Goal: Obtain resource: Obtain resource

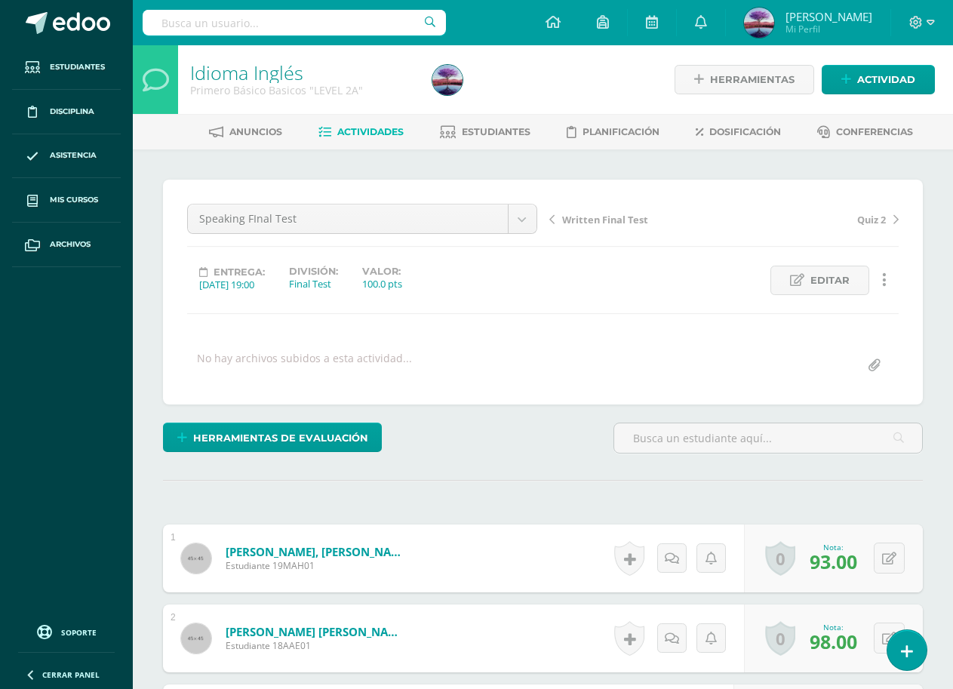
scroll to position [1, 0]
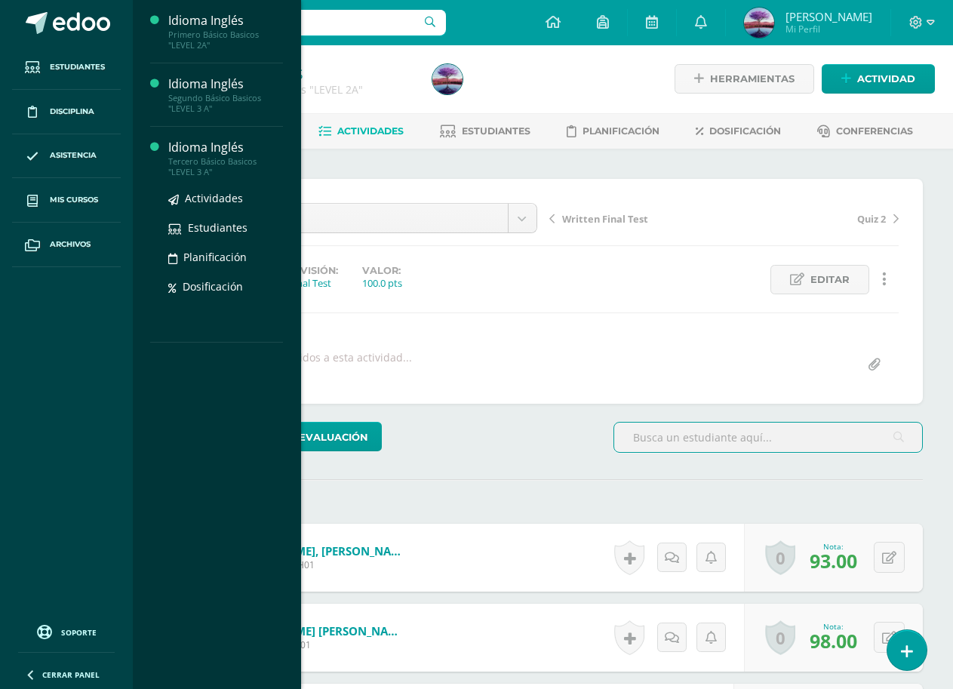
click at [177, 152] on div "Idioma Inglés" at bounding box center [225, 147] width 115 height 17
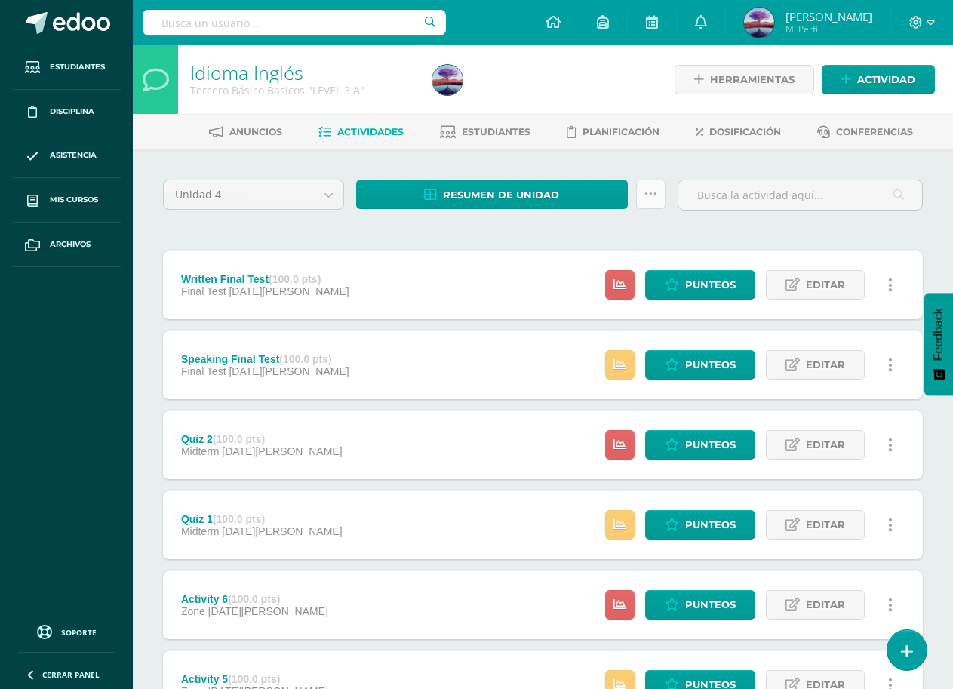
click at [648, 191] on icon at bounding box center [651, 194] width 13 height 13
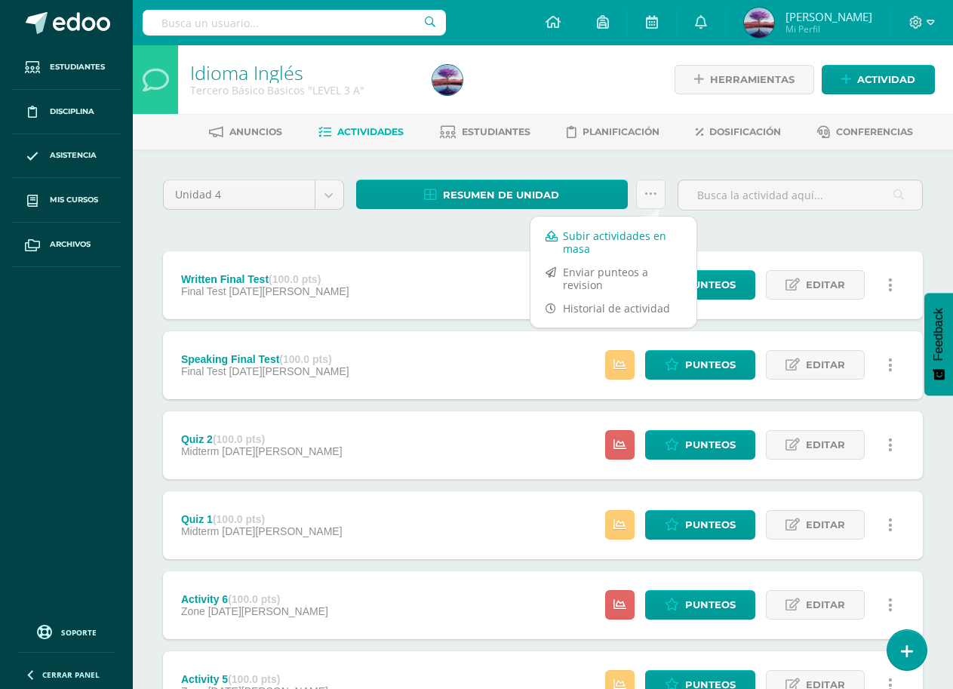
click at [594, 234] on link "Subir actividades en masa" at bounding box center [614, 242] width 166 height 36
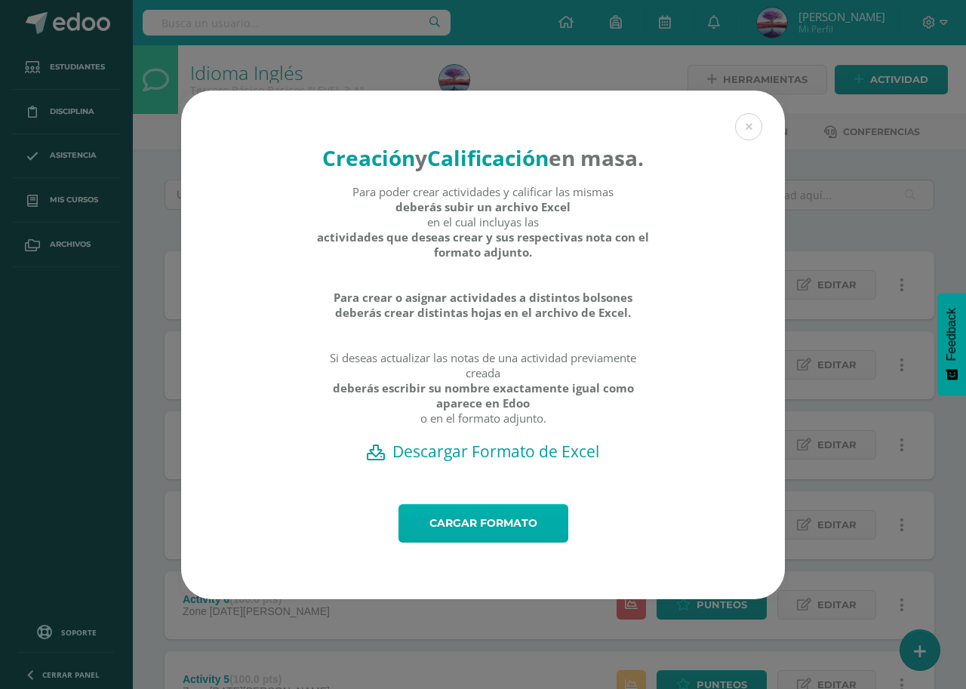
click at [454, 537] on link "Cargar formato" at bounding box center [484, 523] width 170 height 38
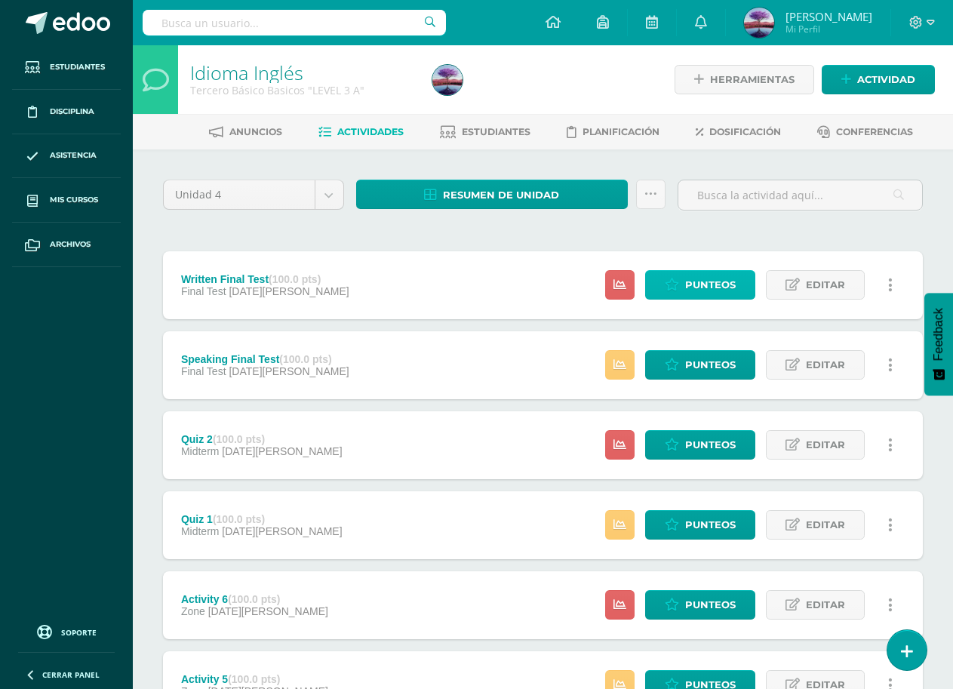
click at [698, 288] on span "Punteos" at bounding box center [710, 285] width 51 height 28
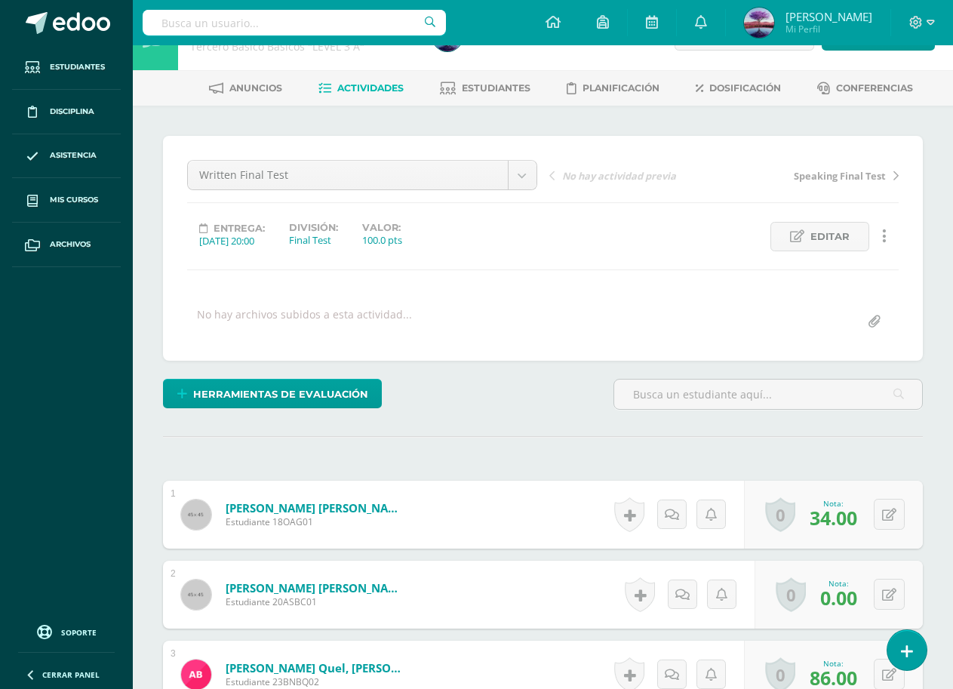
scroll to position [75, 0]
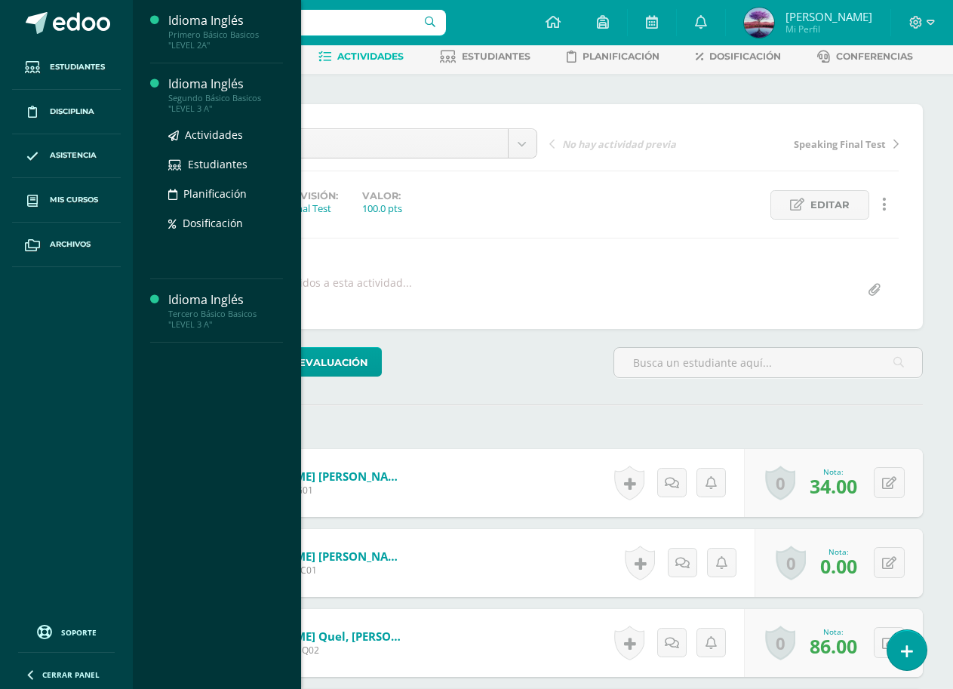
click at [201, 102] on div "Segundo Básico Basicos "LEVEL 3 A"" at bounding box center [225, 103] width 115 height 21
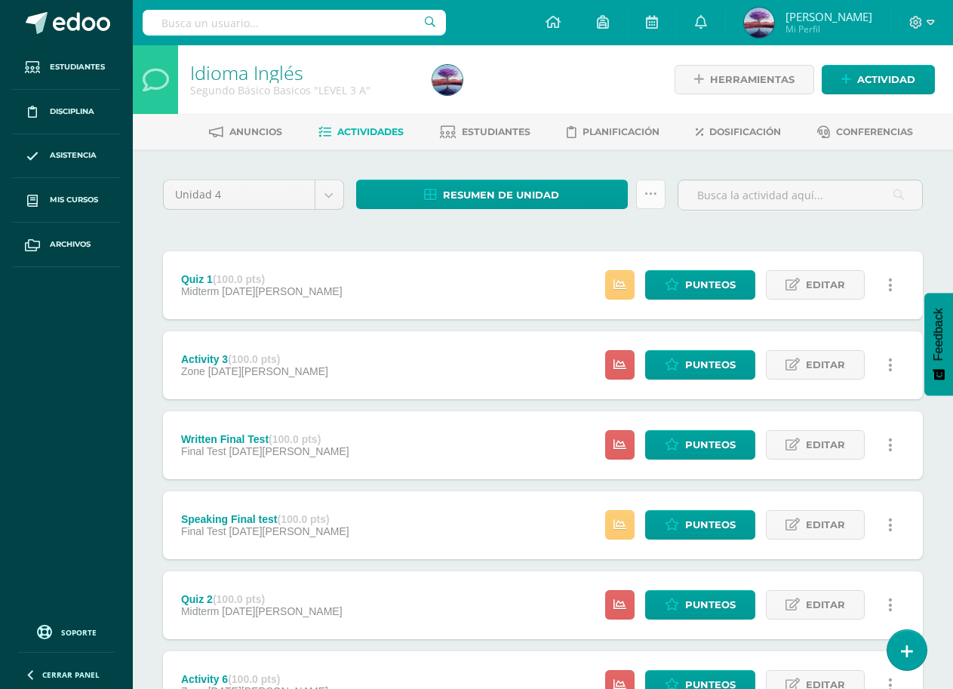
click at [645, 197] on icon at bounding box center [651, 194] width 13 height 13
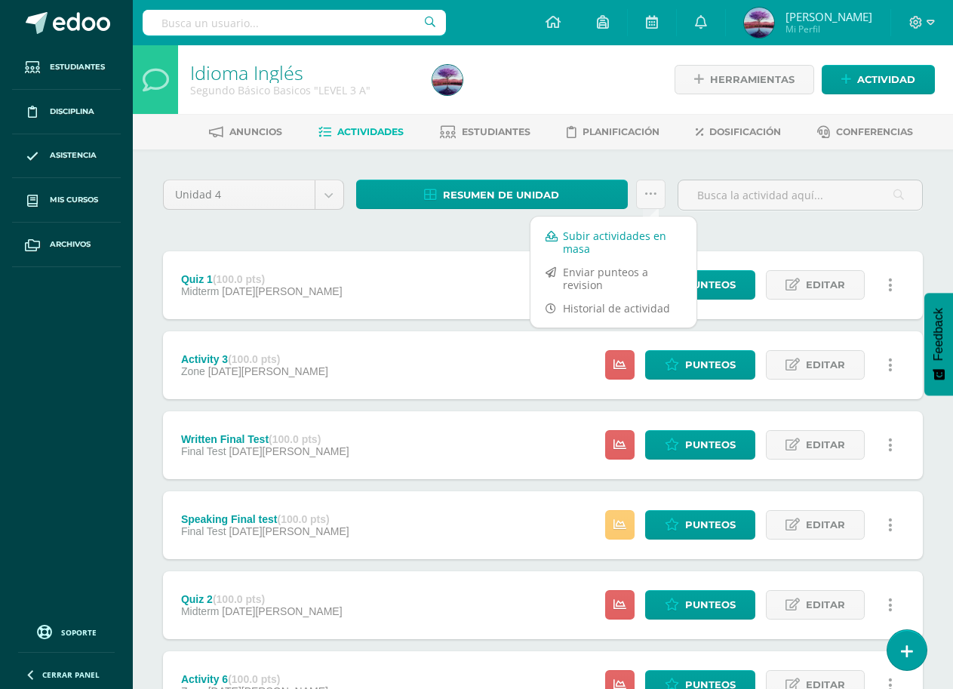
click at [595, 242] on link "Subir actividades en masa" at bounding box center [614, 242] width 166 height 36
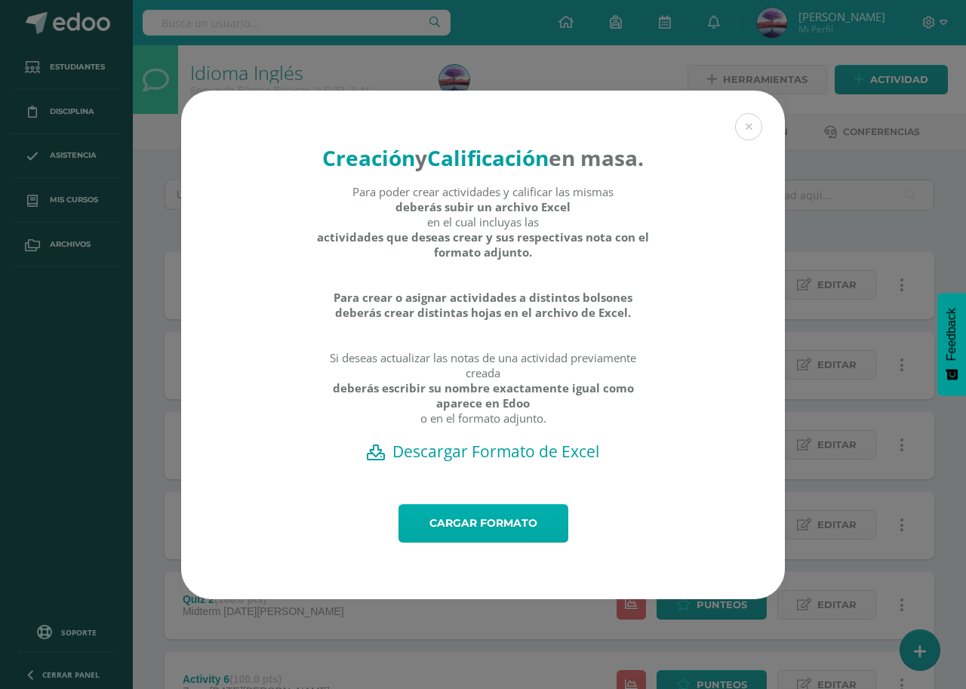
click at [502, 543] on link "Cargar formato" at bounding box center [484, 523] width 170 height 38
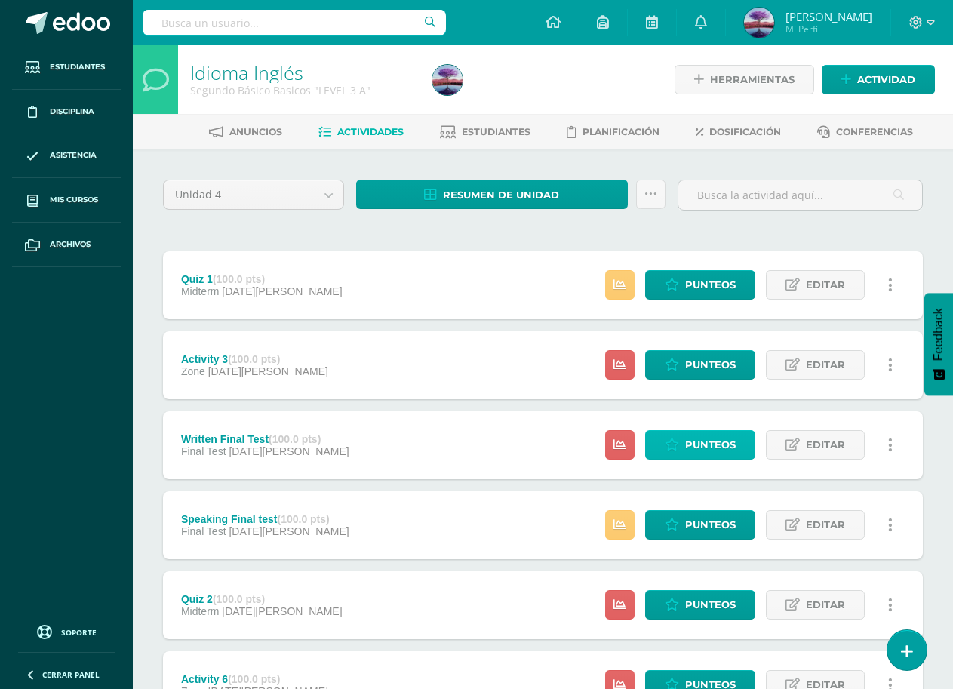
click at [693, 455] on span "Punteos" at bounding box center [710, 445] width 51 height 28
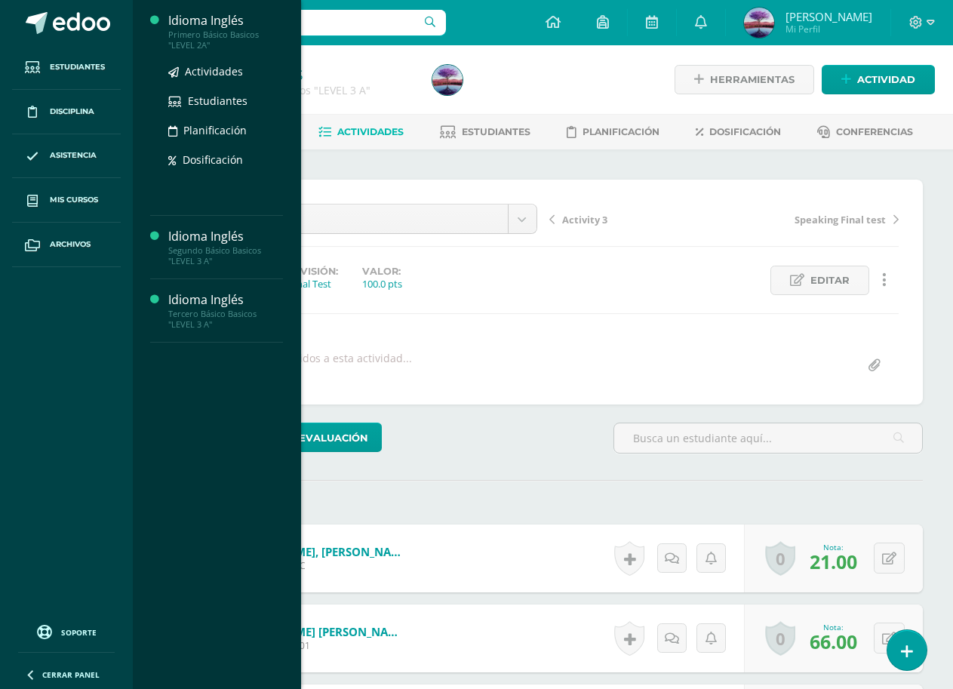
click at [210, 40] on div "Primero Básico Basicos "LEVEL 2A"" at bounding box center [225, 39] width 115 height 21
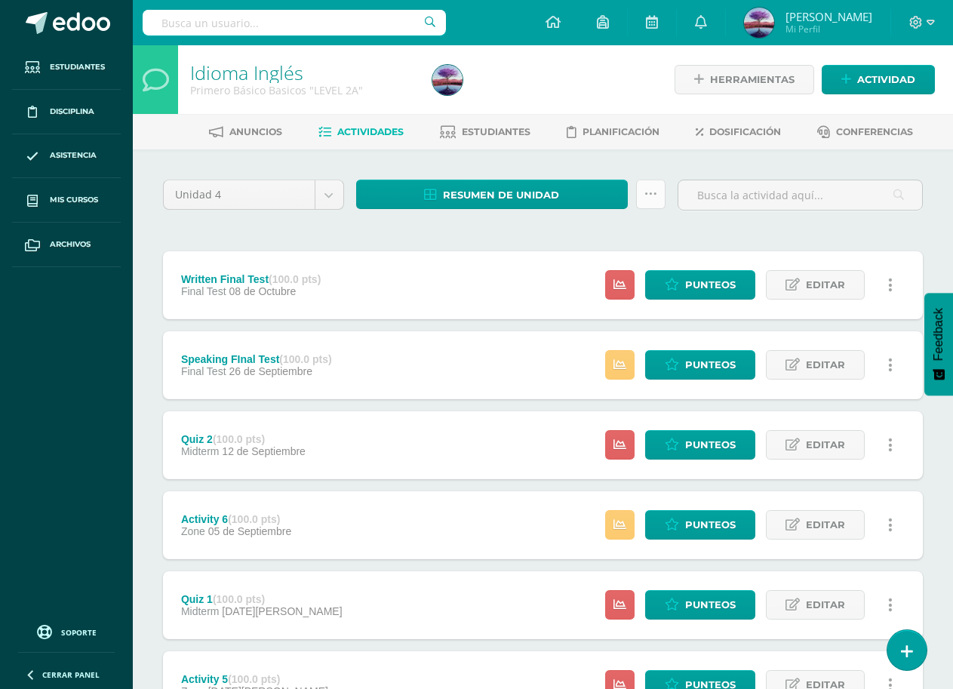
click at [657, 184] on link at bounding box center [650, 194] width 29 height 29
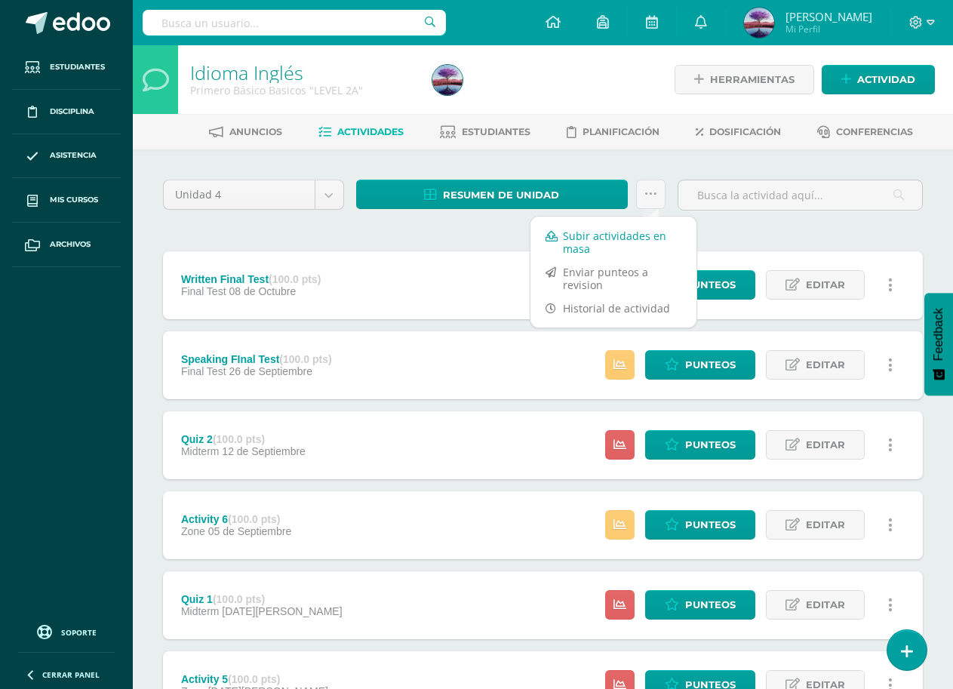
click at [633, 244] on link "Subir actividades en masa" at bounding box center [614, 242] width 166 height 36
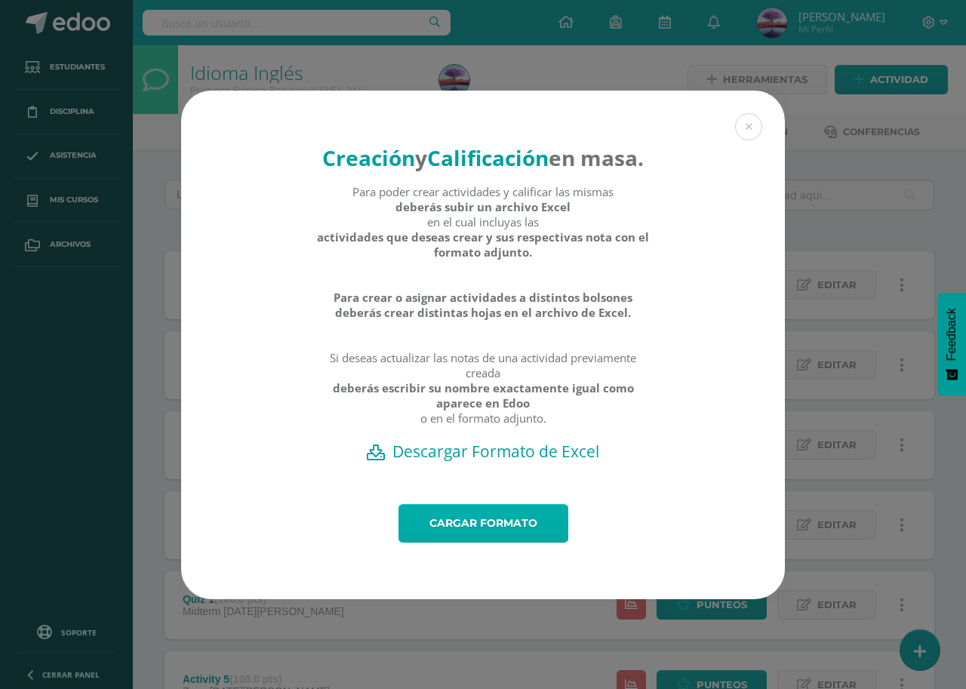
click at [487, 537] on link "Cargar formato" at bounding box center [484, 523] width 170 height 38
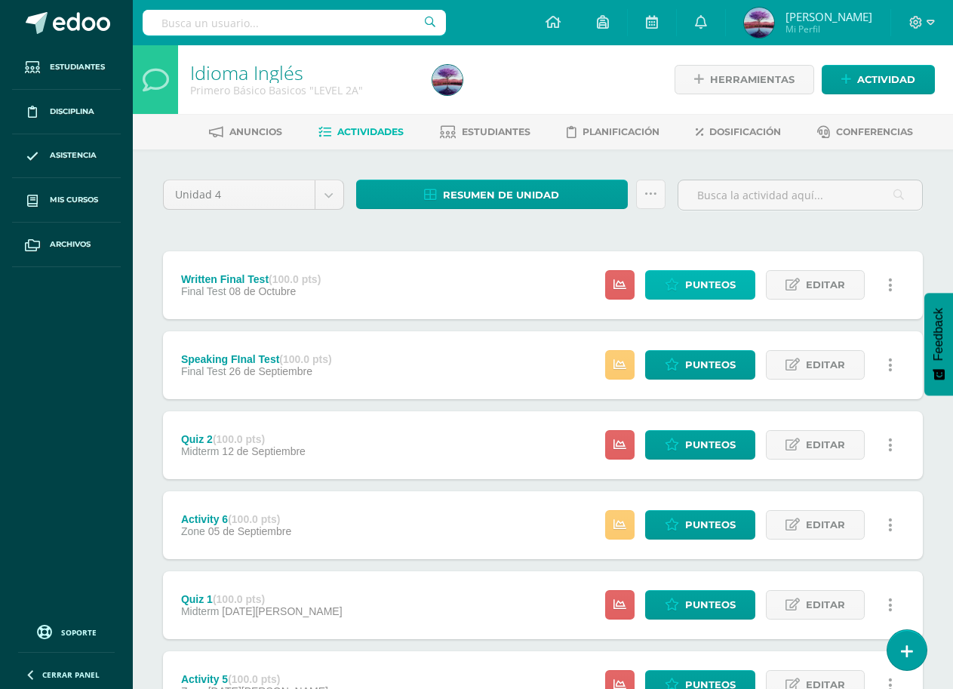
click at [695, 286] on span "Punteos" at bounding box center [710, 285] width 51 height 28
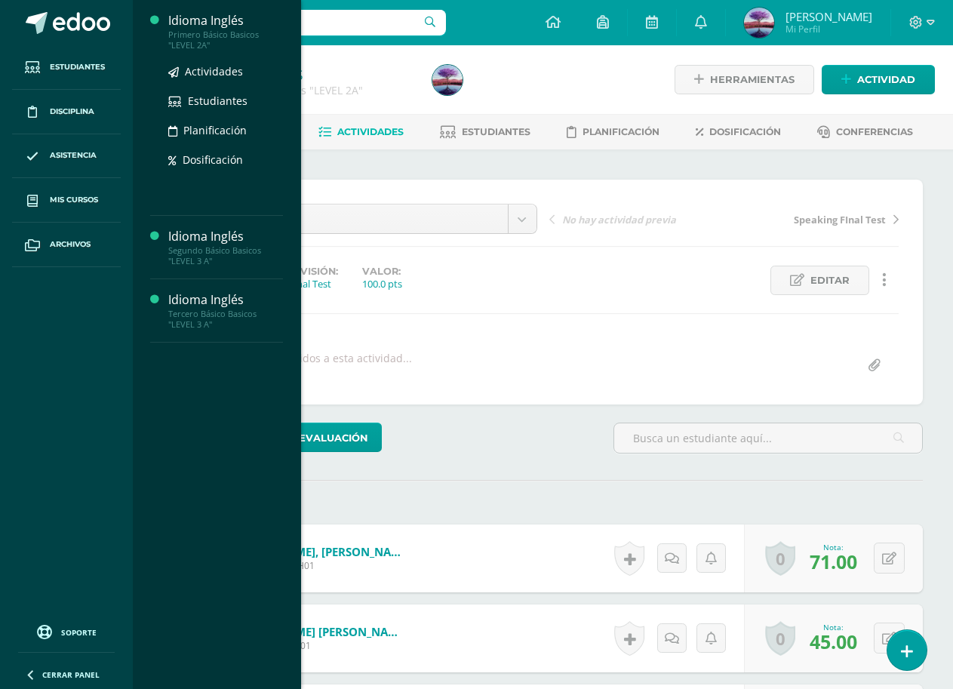
click at [184, 30] on div "Primero Básico Basicos "LEVEL 2A"" at bounding box center [225, 39] width 115 height 21
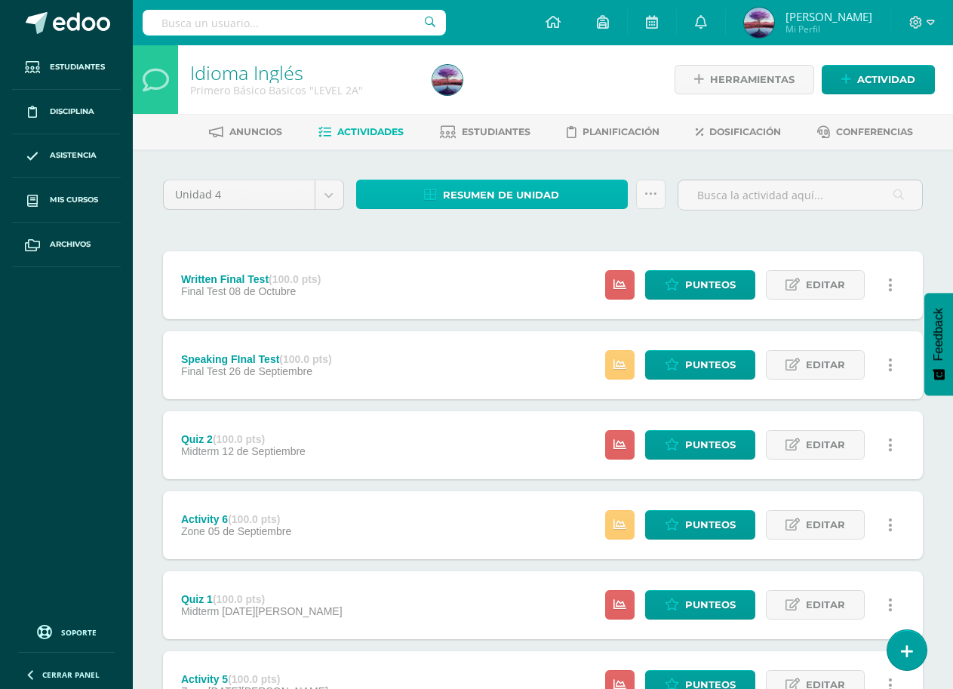
click at [566, 198] on link "Resumen de unidad" at bounding box center [492, 194] width 272 height 29
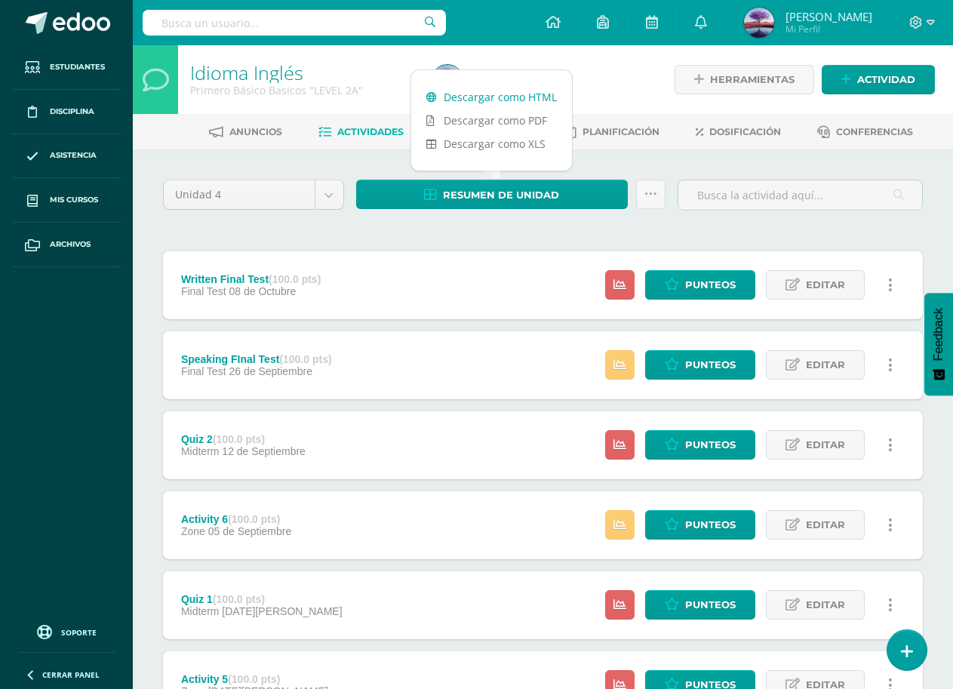
click at [447, 99] on link "Descargar como HTML" at bounding box center [491, 96] width 161 height 23
